Goal: Browse casually: Explore the website without a specific task or goal

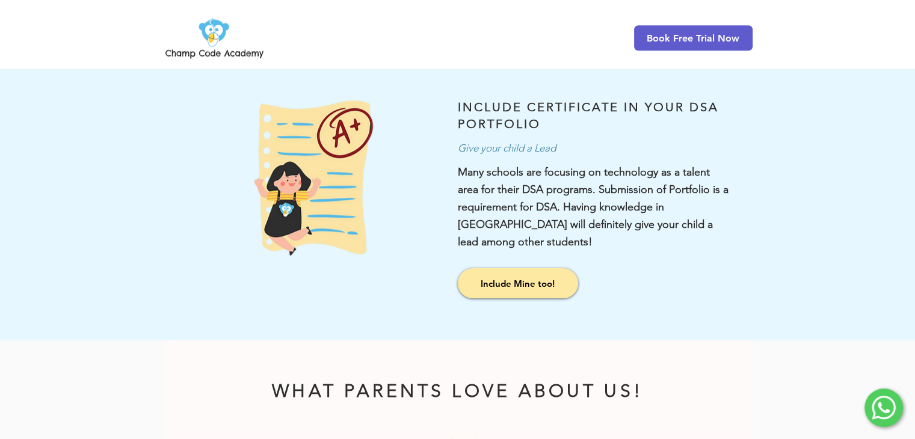
scroll to position [1537, 0]
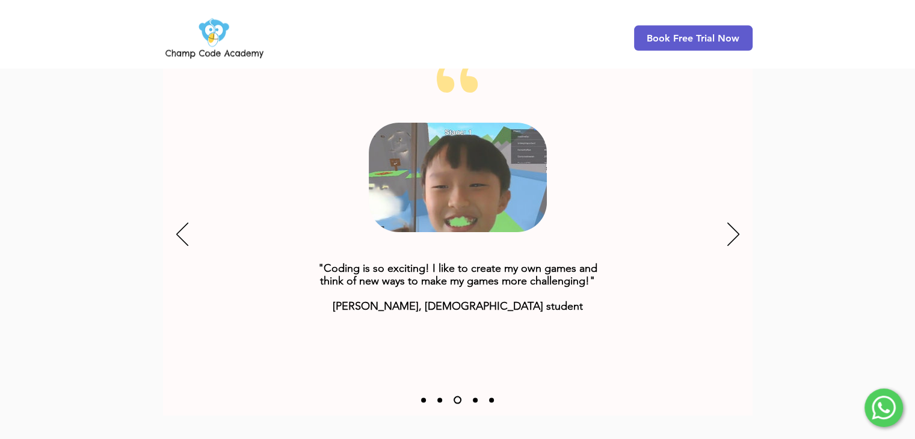
click at [743, 218] on div "Slideshow" at bounding box center [458, 235] width 590 height 361
click at [724, 219] on div "Slideshow" at bounding box center [458, 235] width 590 height 361
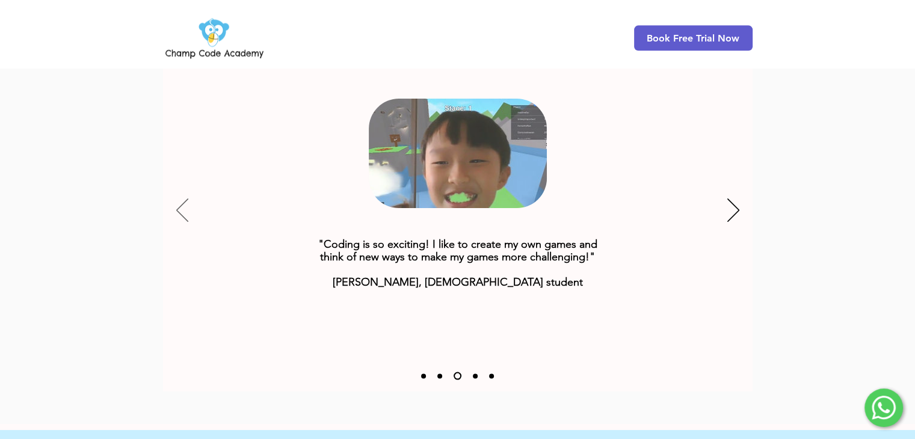
click at [180, 199] on icon "Previous" at bounding box center [182, 210] width 12 height 23
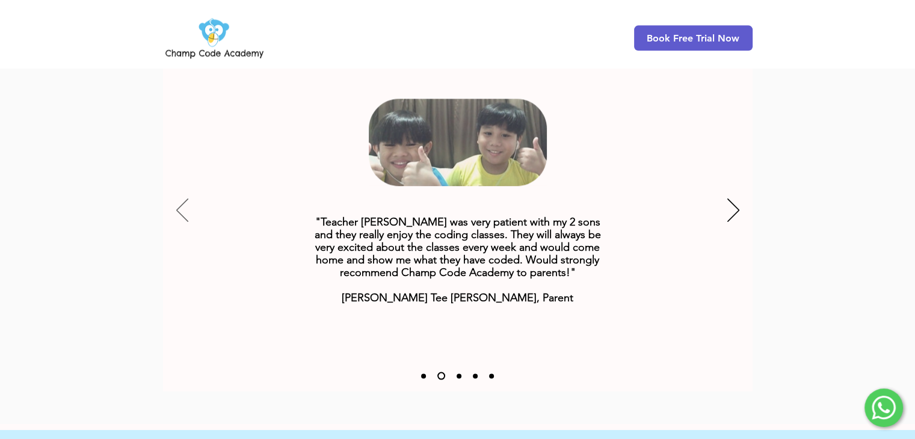
scroll to position [1562, 0]
click at [180, 197] on icon "Previous" at bounding box center [182, 208] width 12 height 23
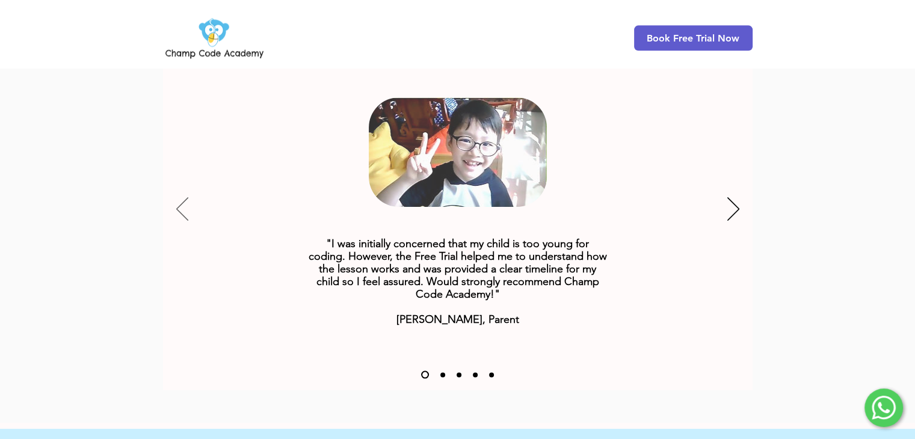
click at [180, 197] on icon "Previous" at bounding box center [182, 208] width 12 height 23
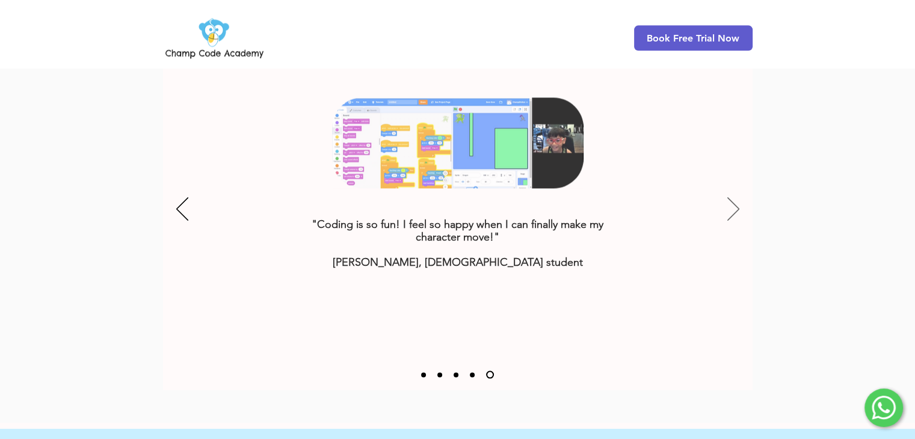
click at [736, 198] on icon "Next" at bounding box center [734, 209] width 12 height 23
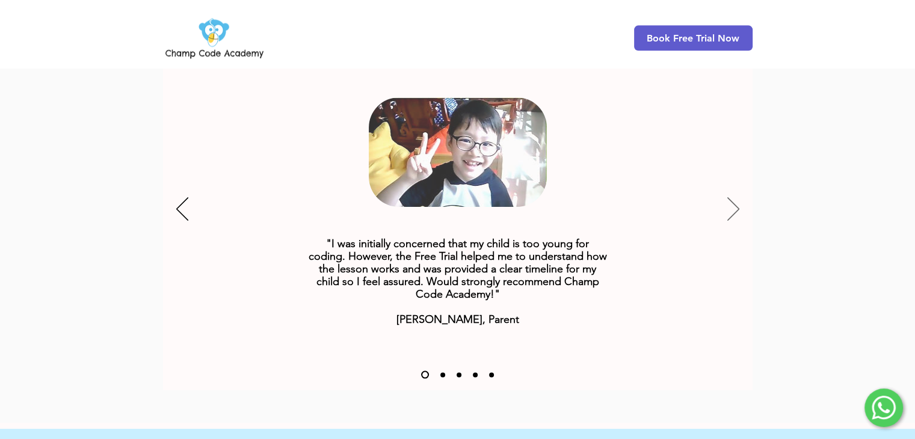
click at [736, 198] on icon "Next" at bounding box center [734, 209] width 12 height 23
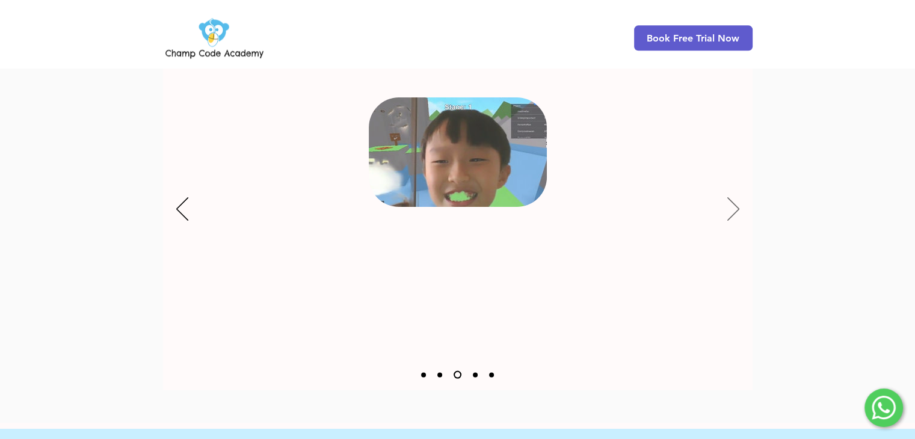
click at [736, 198] on icon "Next" at bounding box center [734, 209] width 12 height 23
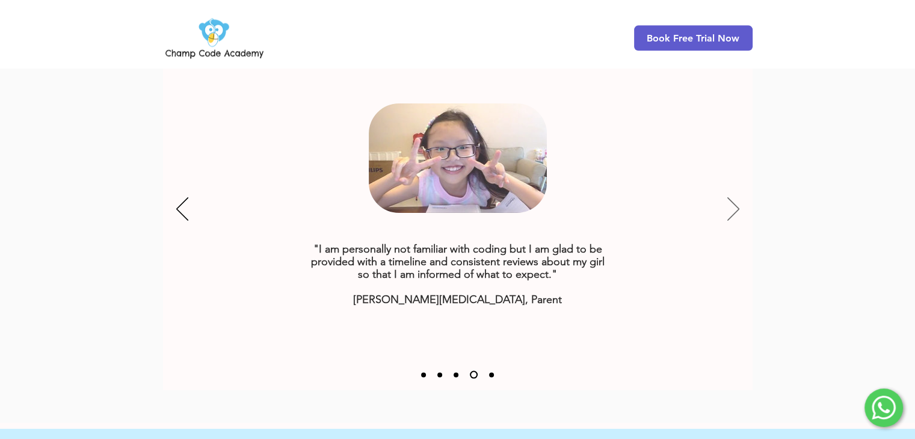
click at [736, 198] on icon "Next" at bounding box center [734, 209] width 12 height 23
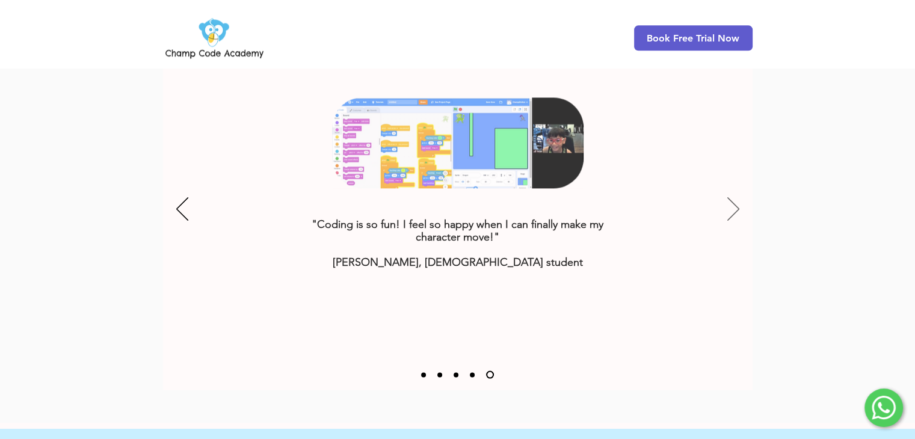
click at [736, 198] on icon "Next" at bounding box center [734, 209] width 12 height 23
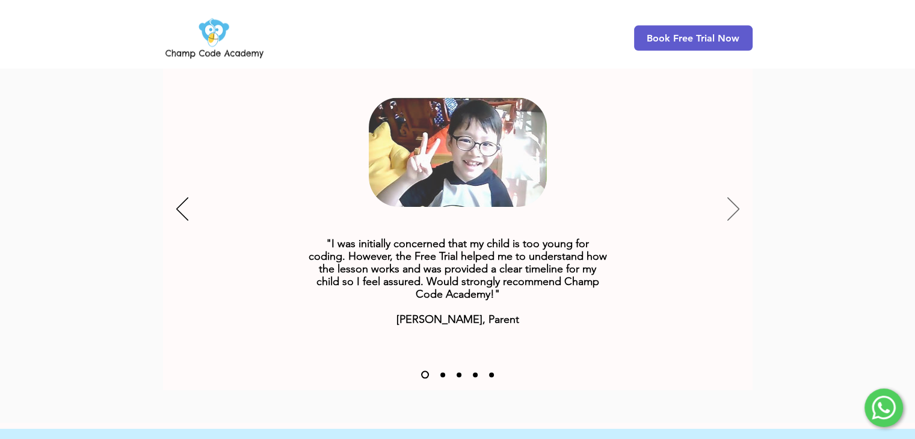
click at [736, 198] on icon "Next" at bounding box center [734, 209] width 12 height 23
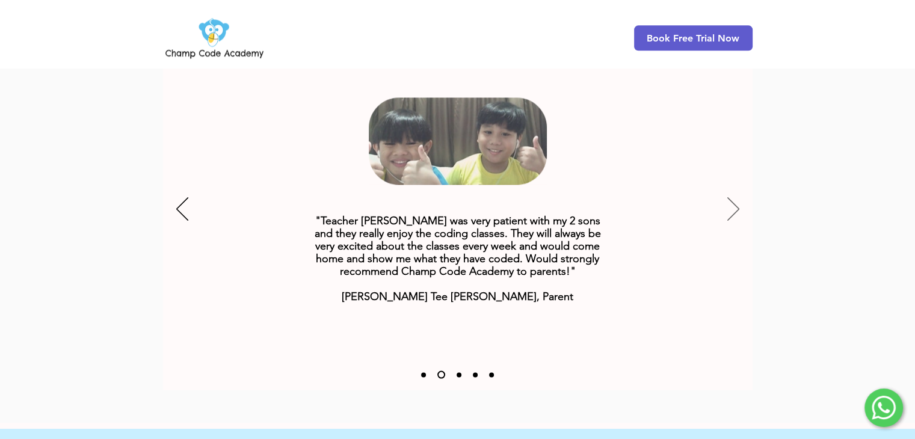
click at [736, 198] on icon "Next" at bounding box center [734, 209] width 12 height 23
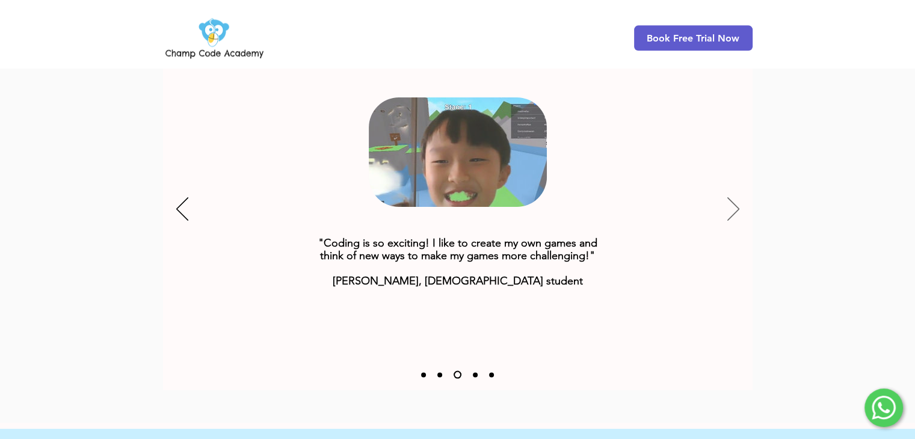
click at [736, 198] on icon "Next" at bounding box center [734, 209] width 12 height 23
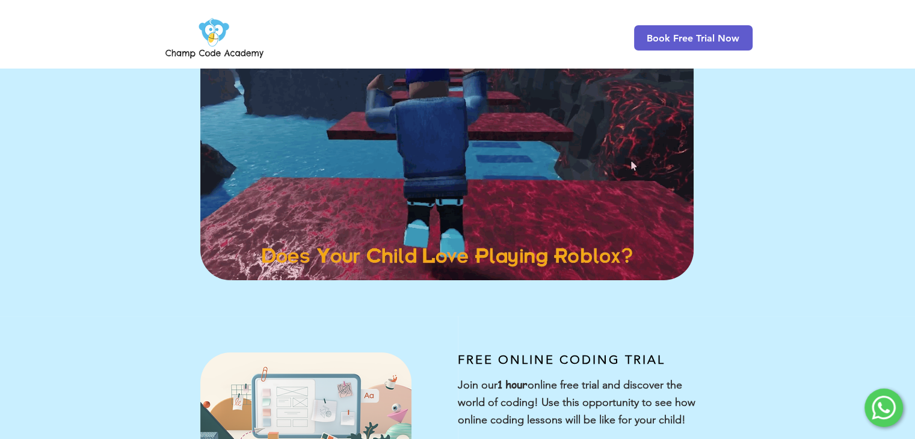
scroll to position [2, 0]
